Goal: Information Seeking & Learning: Find specific fact

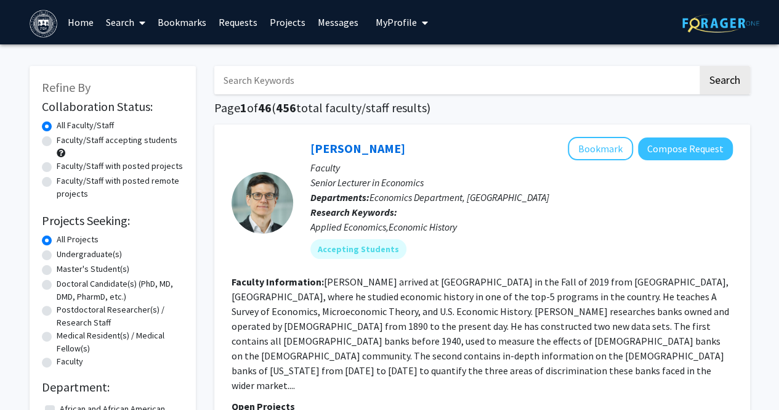
click at [270, 88] on input "Search Keywords" at bounding box center [455, 80] width 483 height 28
click at [700, 66] on button "Search" at bounding box center [725, 80] width 50 height 28
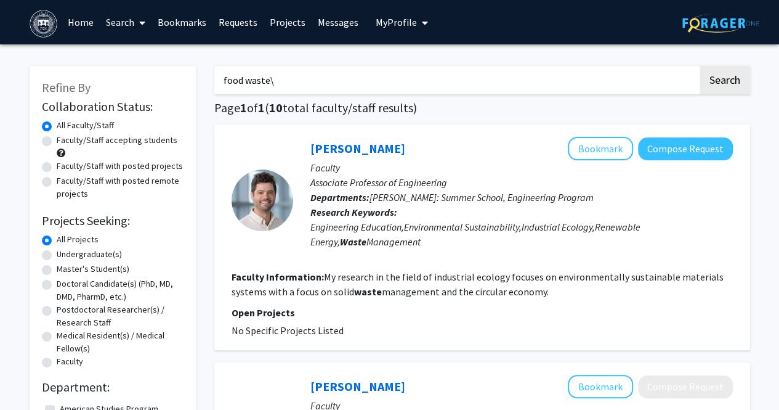
type input "food waste"
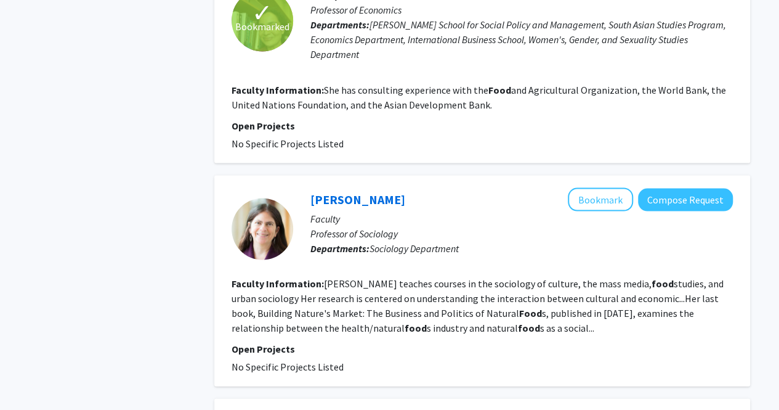
scroll to position [1075, 0]
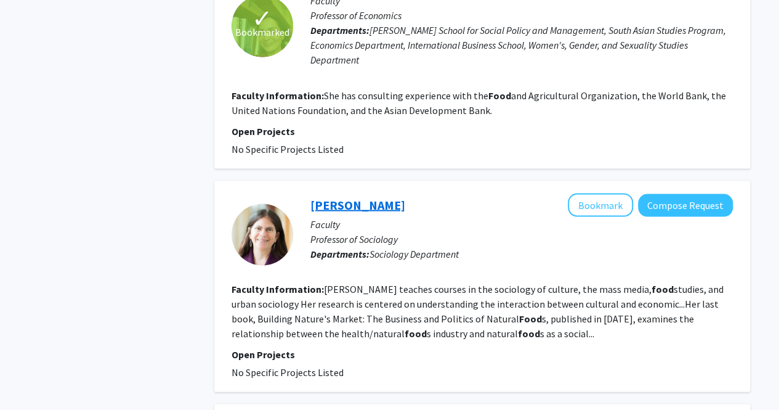
click at [345, 196] on link "[PERSON_NAME]" at bounding box center [357, 203] width 95 height 15
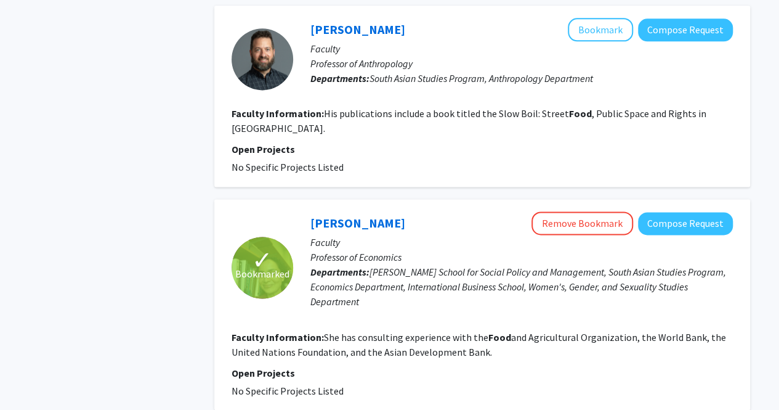
scroll to position [836, 0]
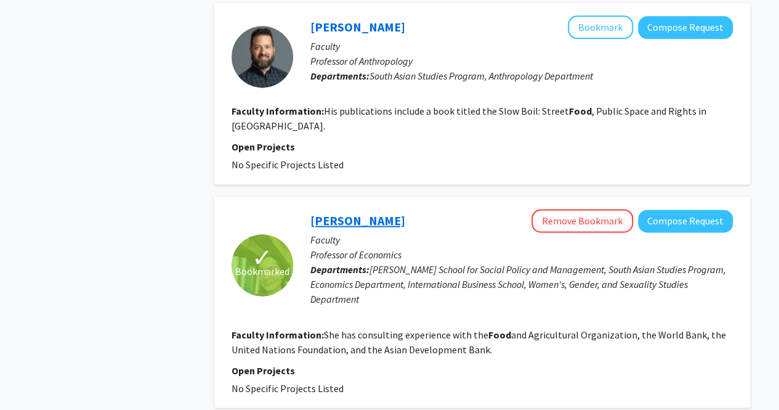
click at [361, 212] on link "[PERSON_NAME]" at bounding box center [357, 219] width 95 height 15
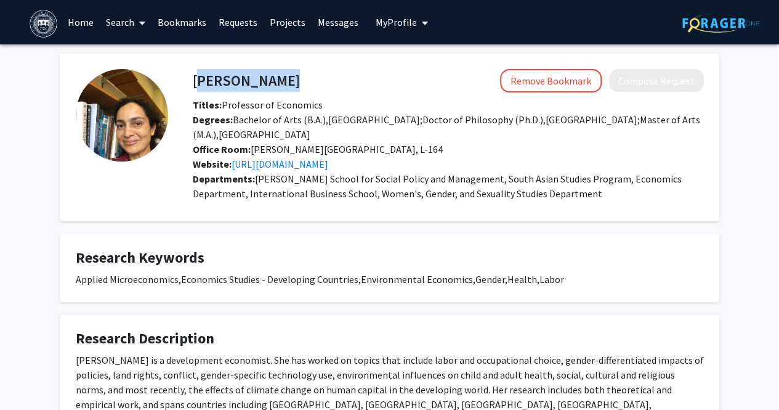
drag, startPoint x: 314, startPoint y: 91, endPoint x: 195, endPoint y: 76, distance: 119.8
click at [195, 76] on div "[PERSON_NAME] Remove Bookmark Compose Request" at bounding box center [449, 80] width 530 height 23
copy h4 "[PERSON_NAME]"
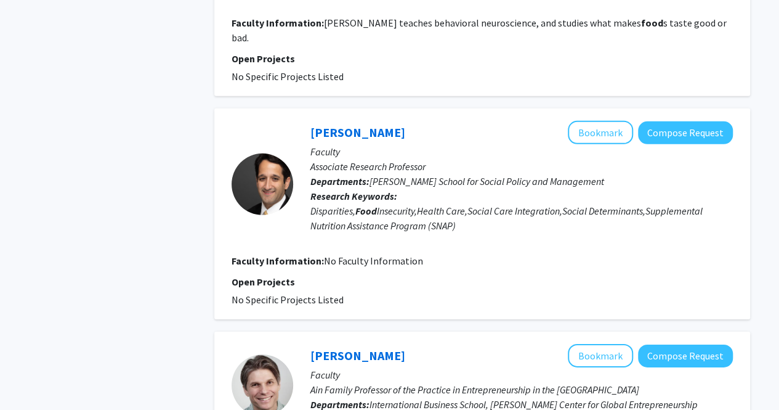
scroll to position [1951, 0]
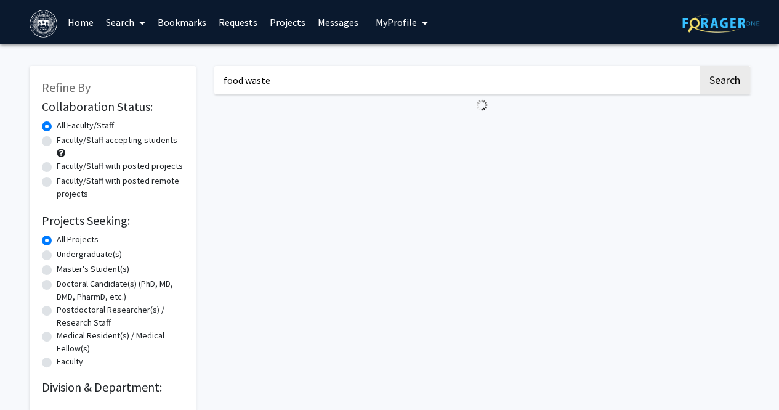
click at [336, 81] on input "food waste" at bounding box center [455, 80] width 483 height 28
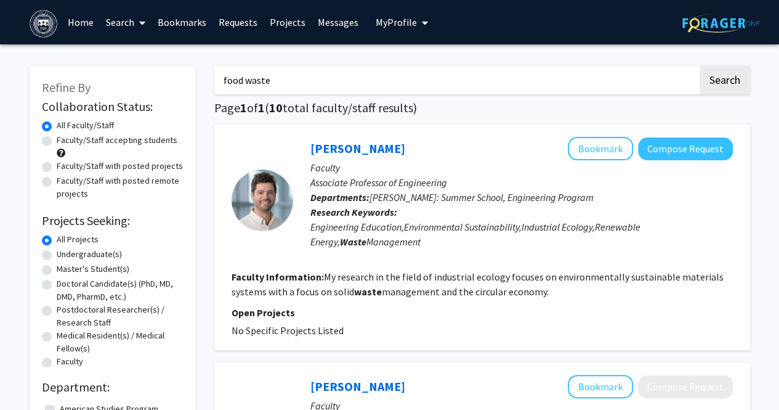
drag, startPoint x: 336, startPoint y: 81, endPoint x: 121, endPoint y: 75, distance: 215.6
type input "turpin"
click at [700, 66] on button "Search" at bounding box center [725, 80] width 50 height 28
